Goal: Task Accomplishment & Management: Use online tool/utility

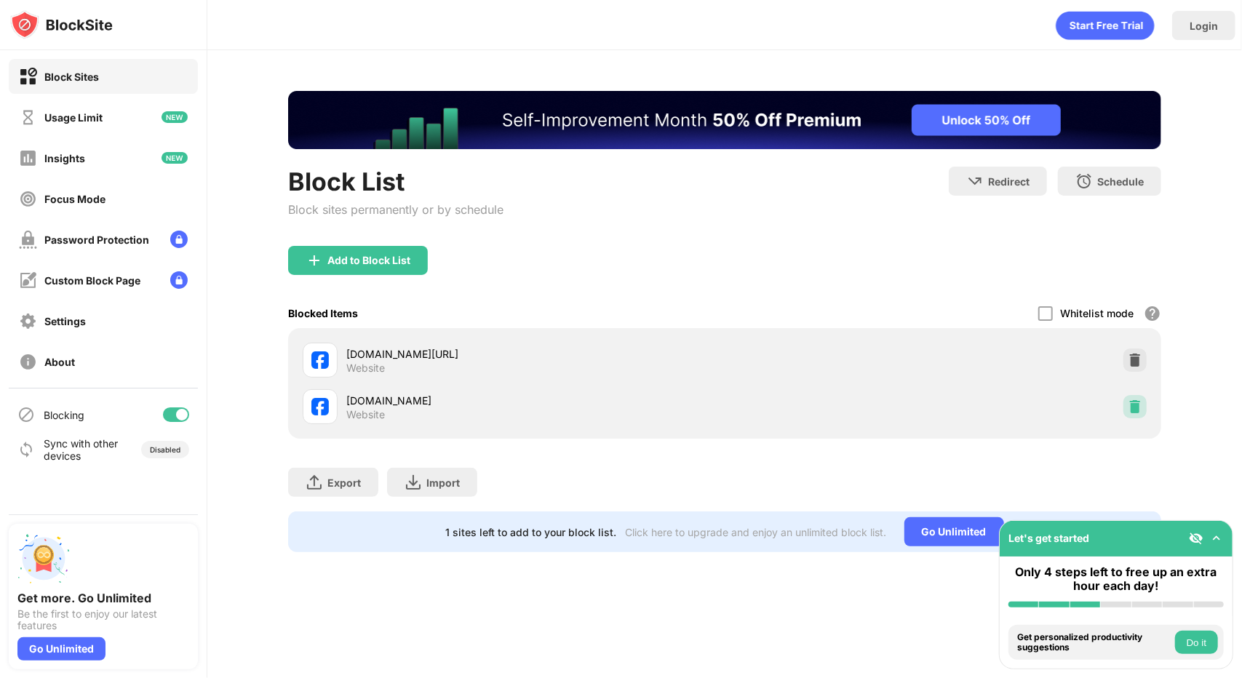
click at [1141, 407] on img at bounding box center [1135, 406] width 15 height 15
